Goal: Find contact information: Find contact information

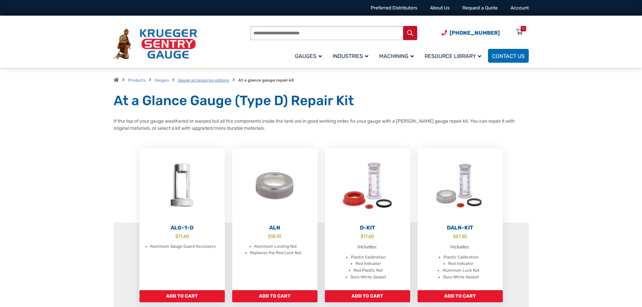
click at [212, 80] on link "Gauge accessories options" at bounding box center [203, 80] width 51 height 5
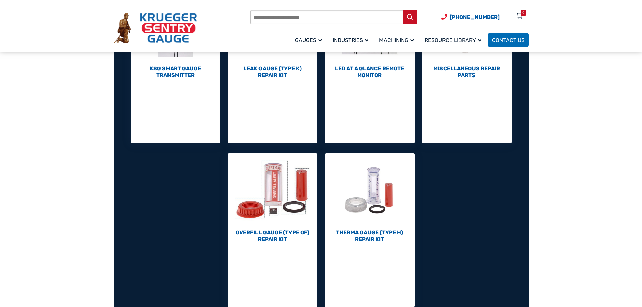
scroll to position [371, 0]
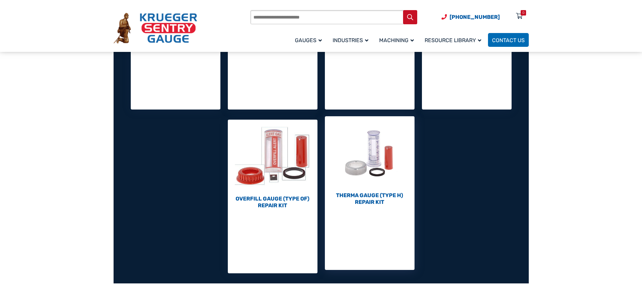
click at [382, 162] on img "Visit product category Therma Gauge (Type H) Repair Kit" at bounding box center [370, 153] width 90 height 74
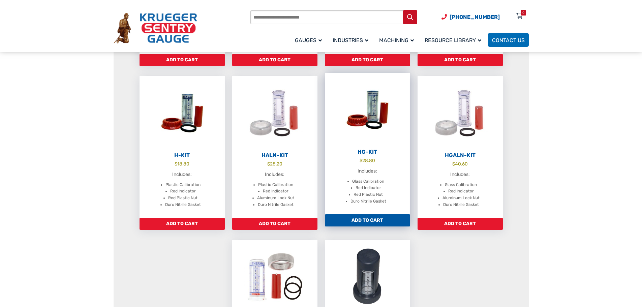
scroll to position [236, 0]
click at [378, 120] on img at bounding box center [367, 110] width 85 height 74
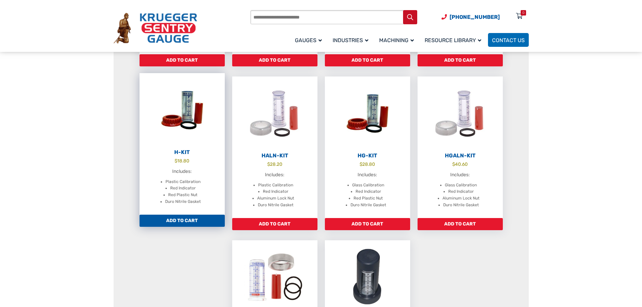
click at [185, 123] on img at bounding box center [182, 110] width 85 height 74
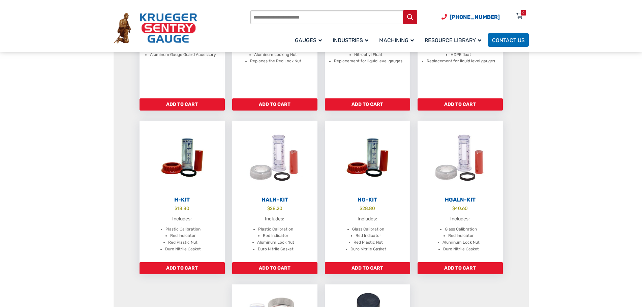
scroll to position [202, 0]
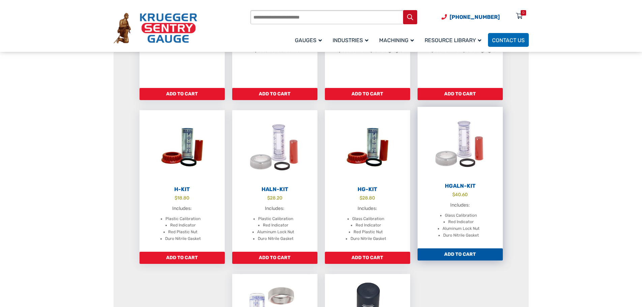
click at [458, 156] on img at bounding box center [460, 144] width 85 height 74
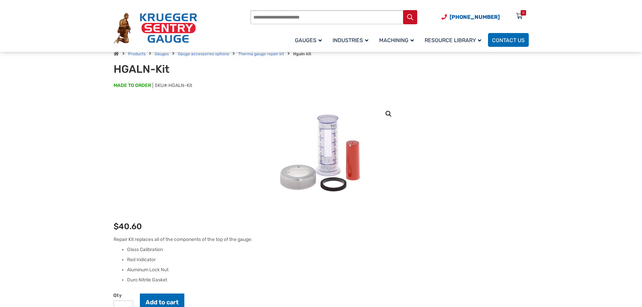
scroll to position [67, 0]
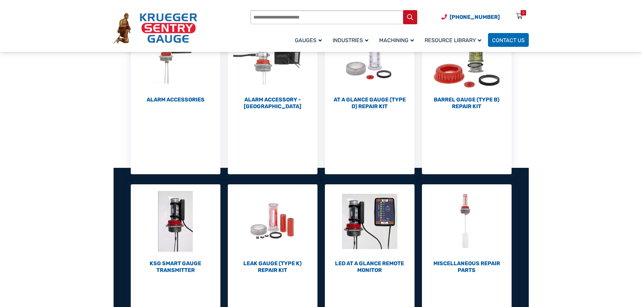
scroll to position [135, 0]
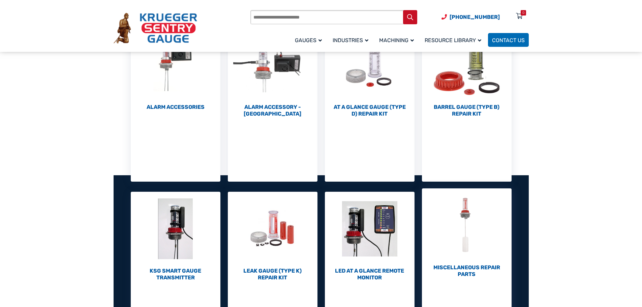
click at [468, 231] on img "Visit product category Miscellaneous Repair Parts" at bounding box center [467, 225] width 90 height 74
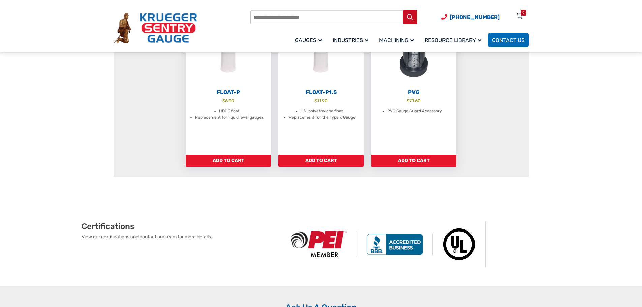
scroll to position [303, 0]
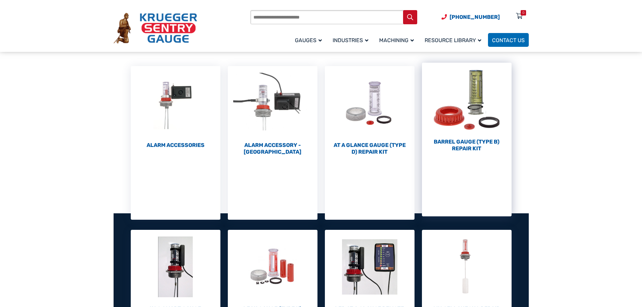
scroll to position [67, 0]
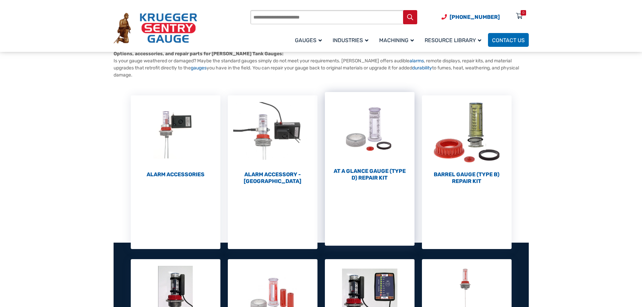
click at [374, 124] on img "Visit product category At a Glance Gauge (Type D) Repair Kit" at bounding box center [370, 129] width 90 height 74
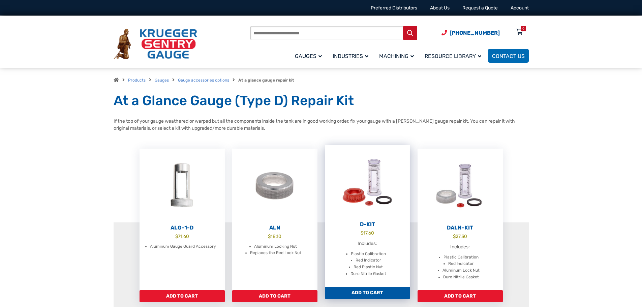
click at [372, 186] on img at bounding box center [367, 182] width 85 height 74
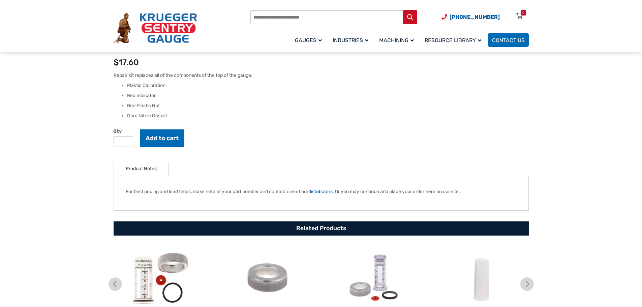
scroll to position [202, 0]
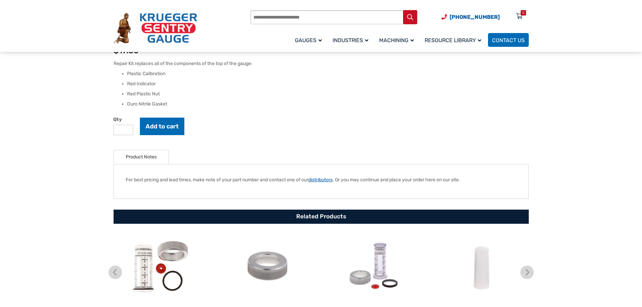
click at [322, 179] on link "distributors" at bounding box center [321, 180] width 24 height 6
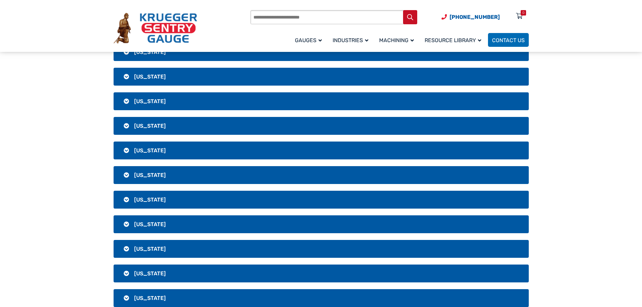
scroll to position [1011, 0]
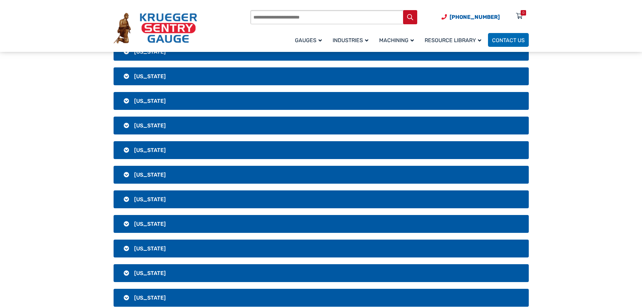
click at [138, 225] on span "Texas" at bounding box center [150, 224] width 32 height 6
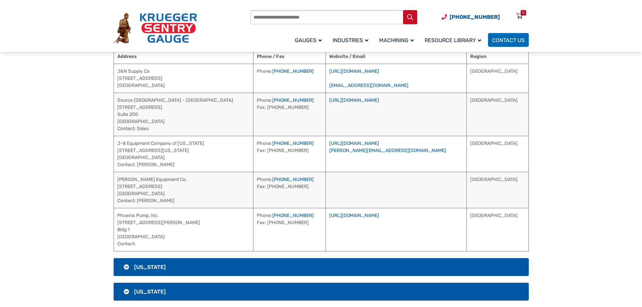
scroll to position [1214, 0]
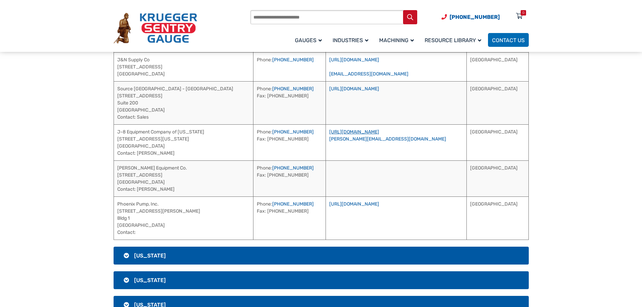
click at [379, 131] on link "https://www.j-8equipment.com" at bounding box center [354, 132] width 50 height 6
click at [379, 87] on link "https://www.sourcena.com" at bounding box center [354, 89] width 50 height 6
click at [377, 61] on link "https://jnsupplyco.com" at bounding box center [354, 60] width 50 height 6
click at [120, 29] on img at bounding box center [156, 28] width 84 height 31
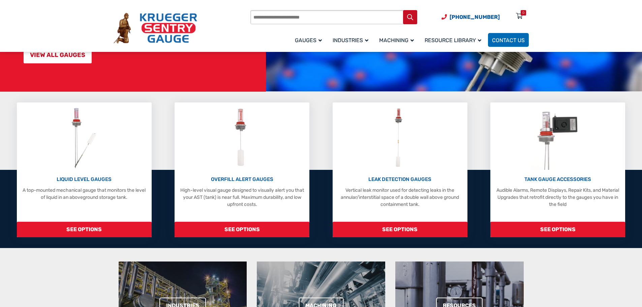
scroll to position [101, 0]
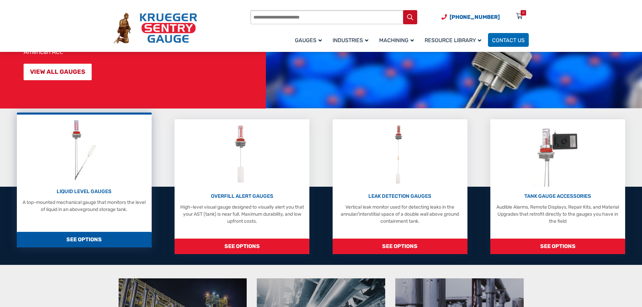
click at [104, 166] on div "LIQUID LEVEL GAUGES A top-mounted mechanical gauge that monitors the level of l…" at bounding box center [84, 165] width 128 height 95
